Goal: Check status: Check status

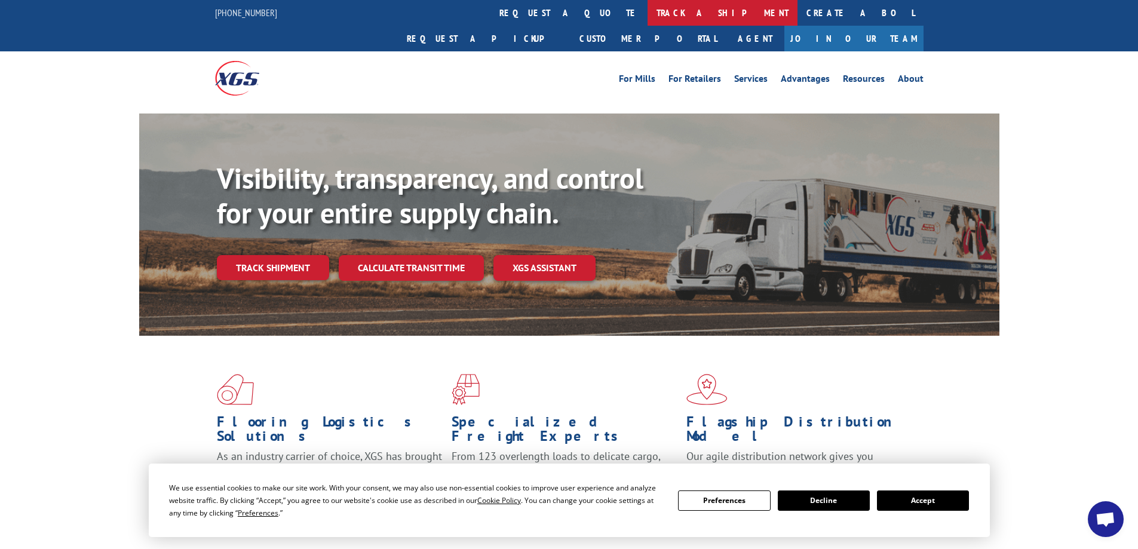
click at [647, 11] on link "track a shipment" at bounding box center [722, 13] width 150 height 26
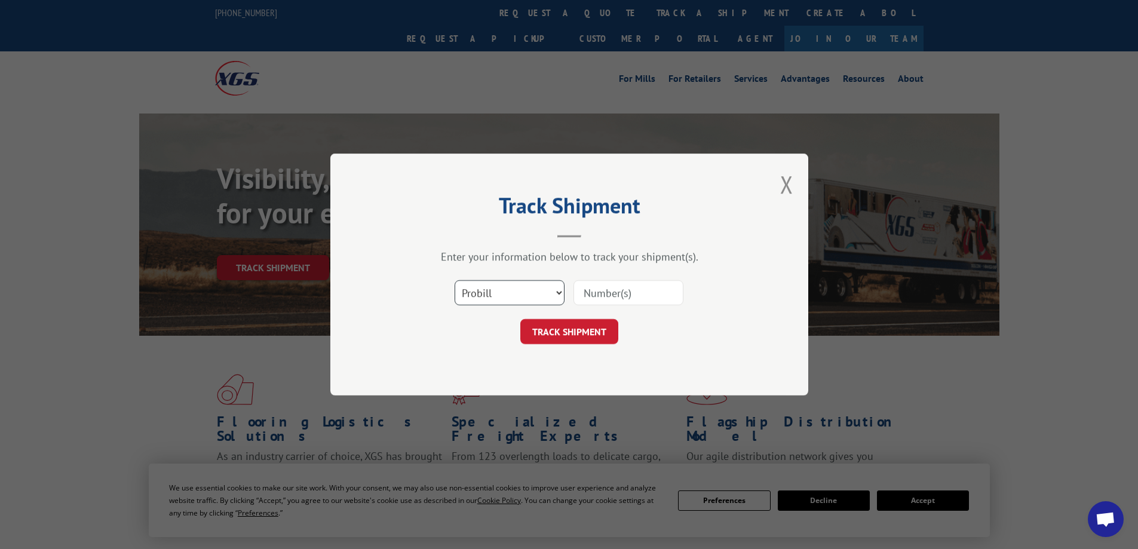
click at [534, 288] on select "Select category... Probill BOL PO" at bounding box center [509, 292] width 110 height 25
click at [454, 280] on select "Select category... Probill BOL PO" at bounding box center [509, 292] width 110 height 25
click at [606, 299] on input at bounding box center [628, 292] width 110 height 25
paste input "17271398"
type input "17271398"
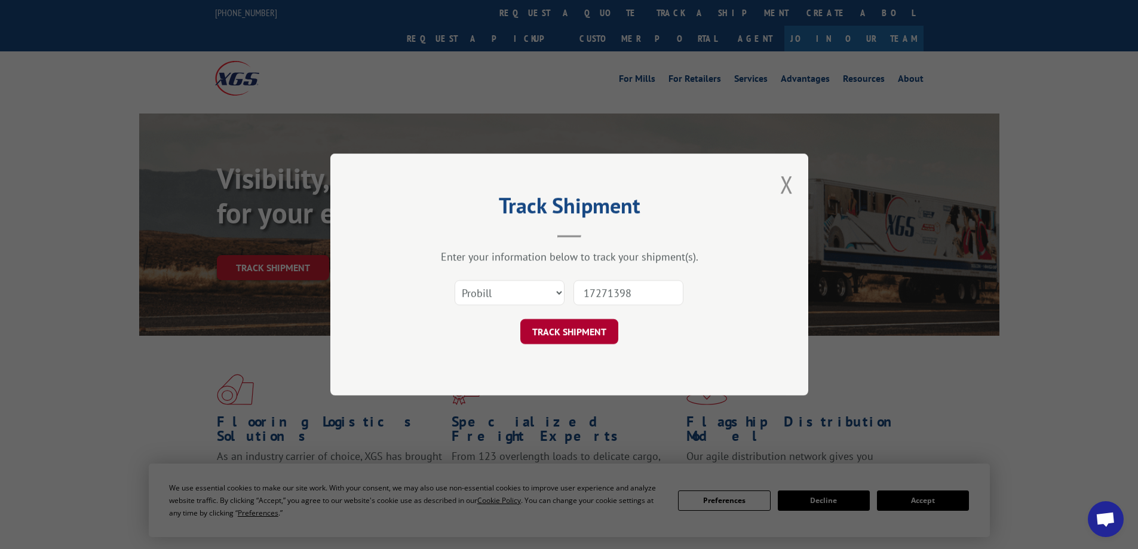
click at [557, 336] on button "TRACK SHIPMENT" at bounding box center [569, 331] width 98 height 25
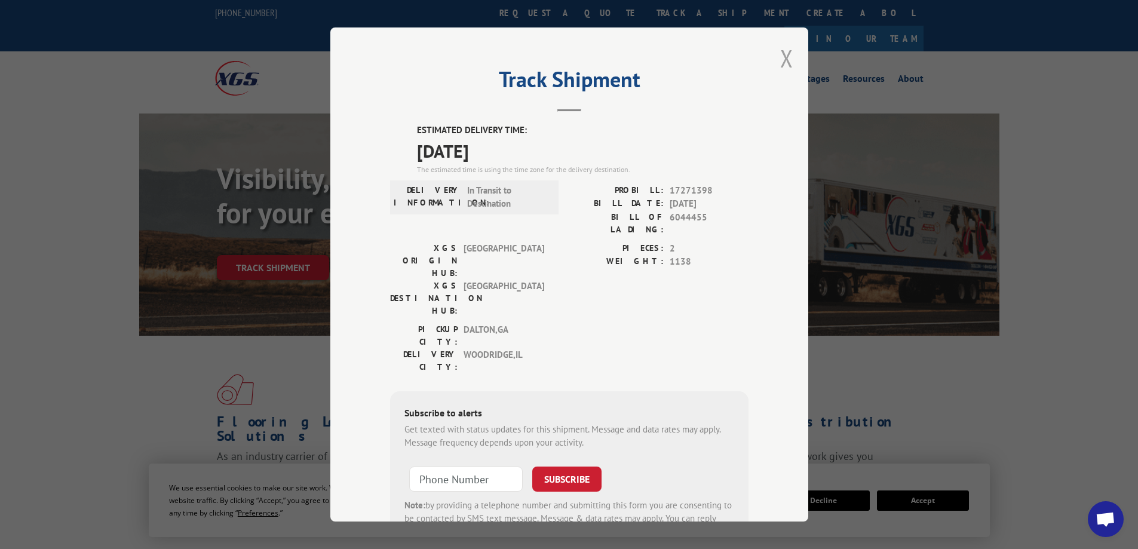
click at [780, 56] on button "Close modal" at bounding box center [786, 58] width 13 height 32
